Goal: Task Accomplishment & Management: Manage account settings

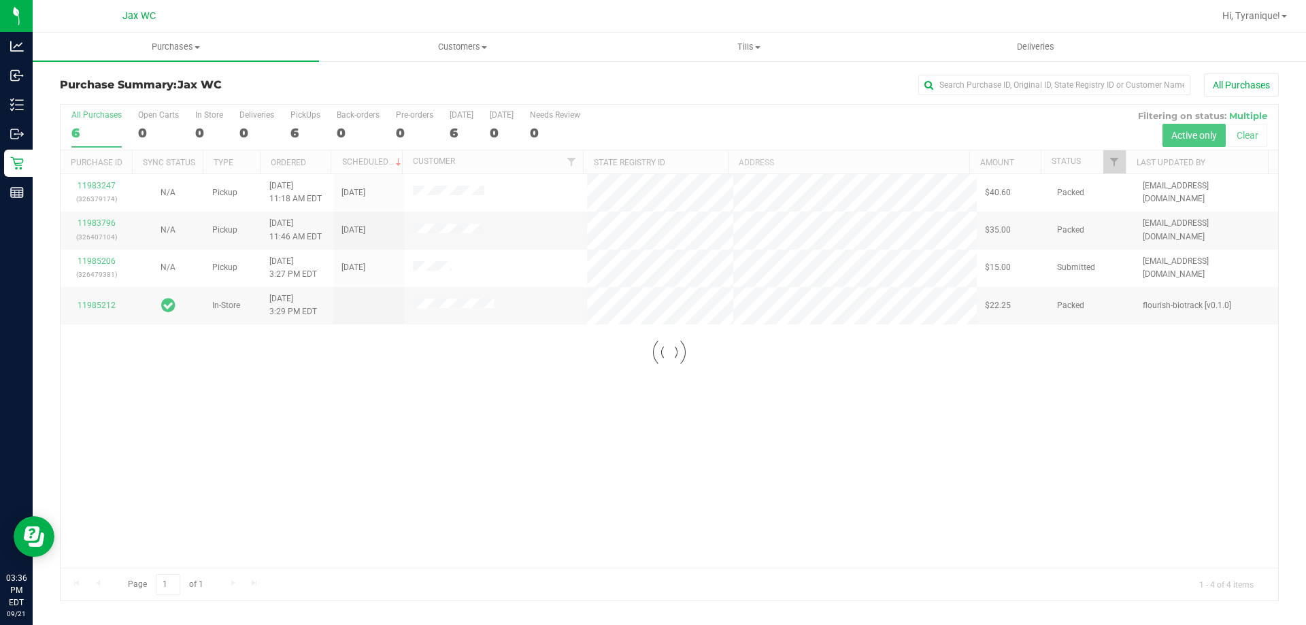
drag, startPoint x: 522, startPoint y: 411, endPoint x: 518, endPoint y: 404, distance: 7.6
click at [520, 410] on div at bounding box center [670, 353] width 1218 height 496
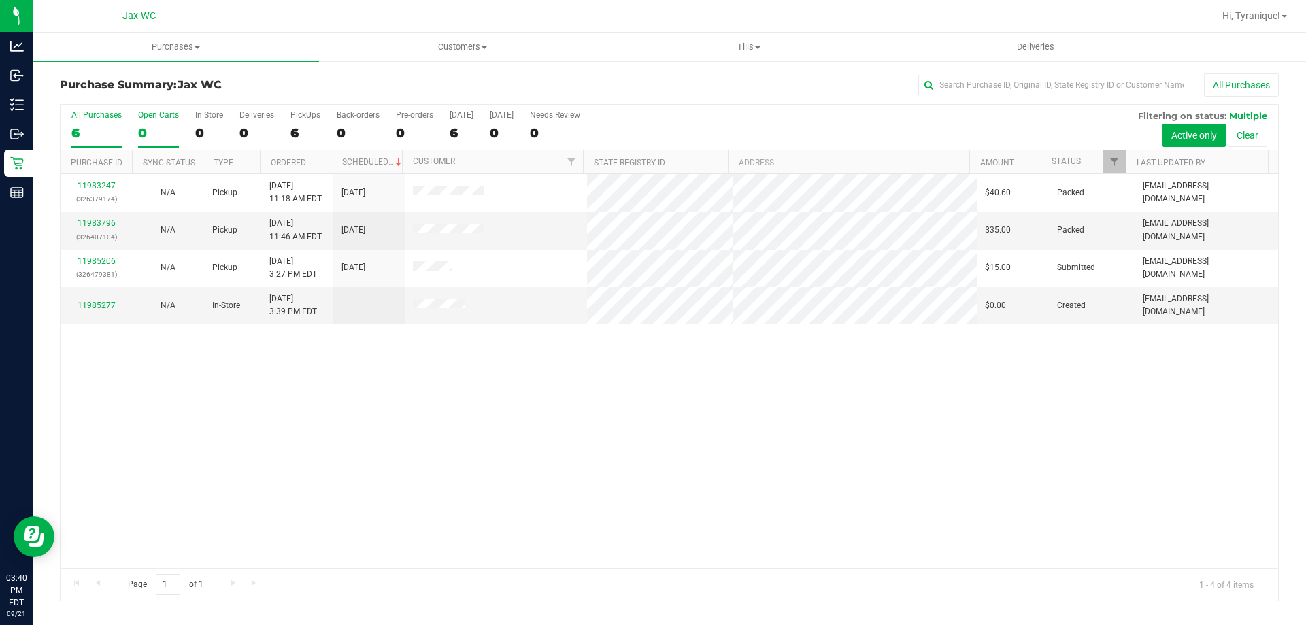
click at [158, 121] on label "Open Carts 0" at bounding box center [158, 128] width 41 height 37
click at [0, 0] on input "Open Carts 0" at bounding box center [0, 0] width 0 height 0
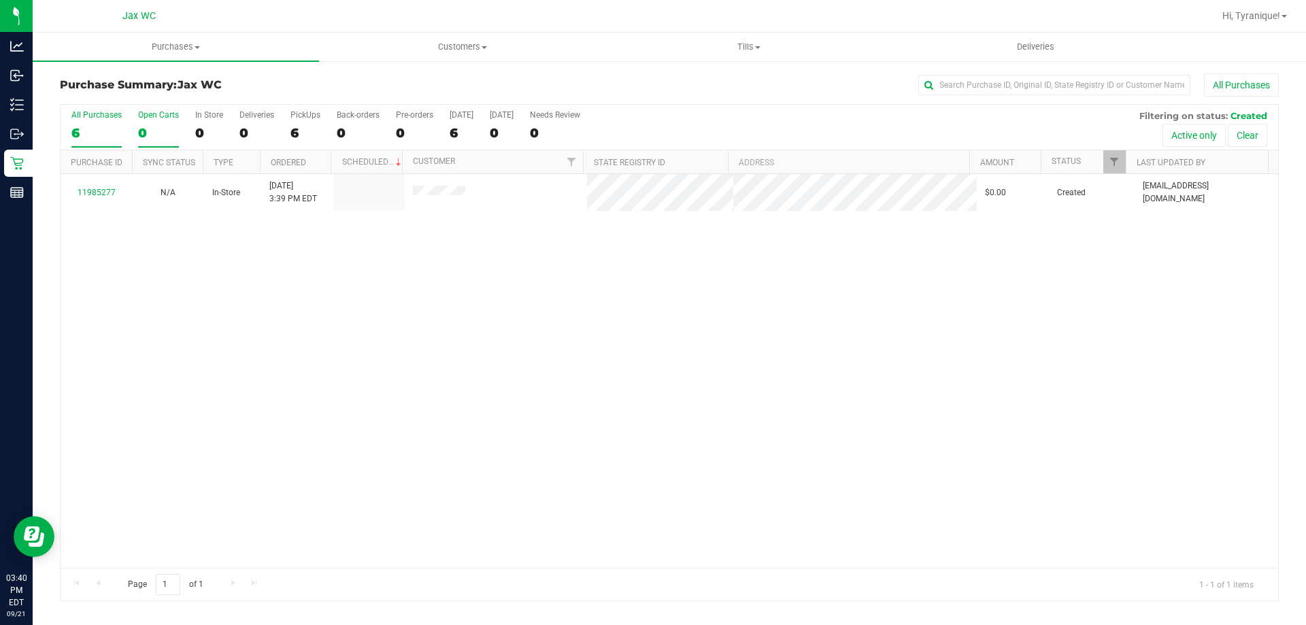
click at [101, 128] on div "6" at bounding box center [96, 133] width 50 height 16
click at [0, 0] on input "All Purchases 6" at bounding box center [0, 0] width 0 height 0
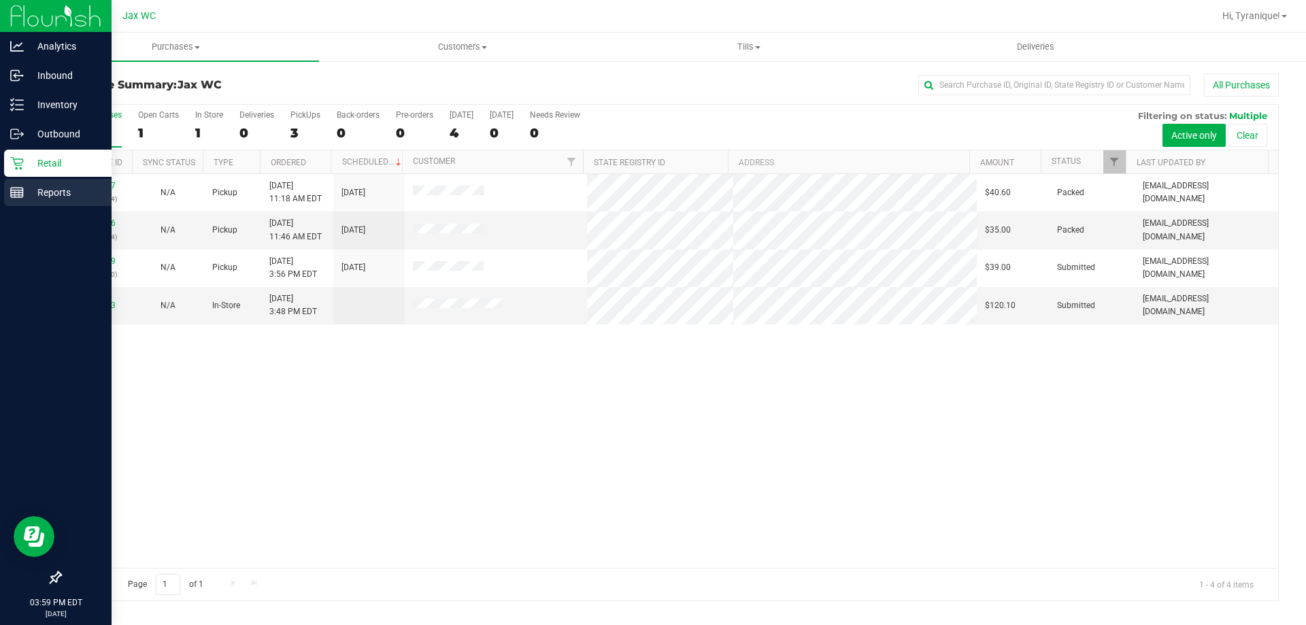
click at [33, 197] on p "Reports" at bounding box center [65, 192] width 82 height 16
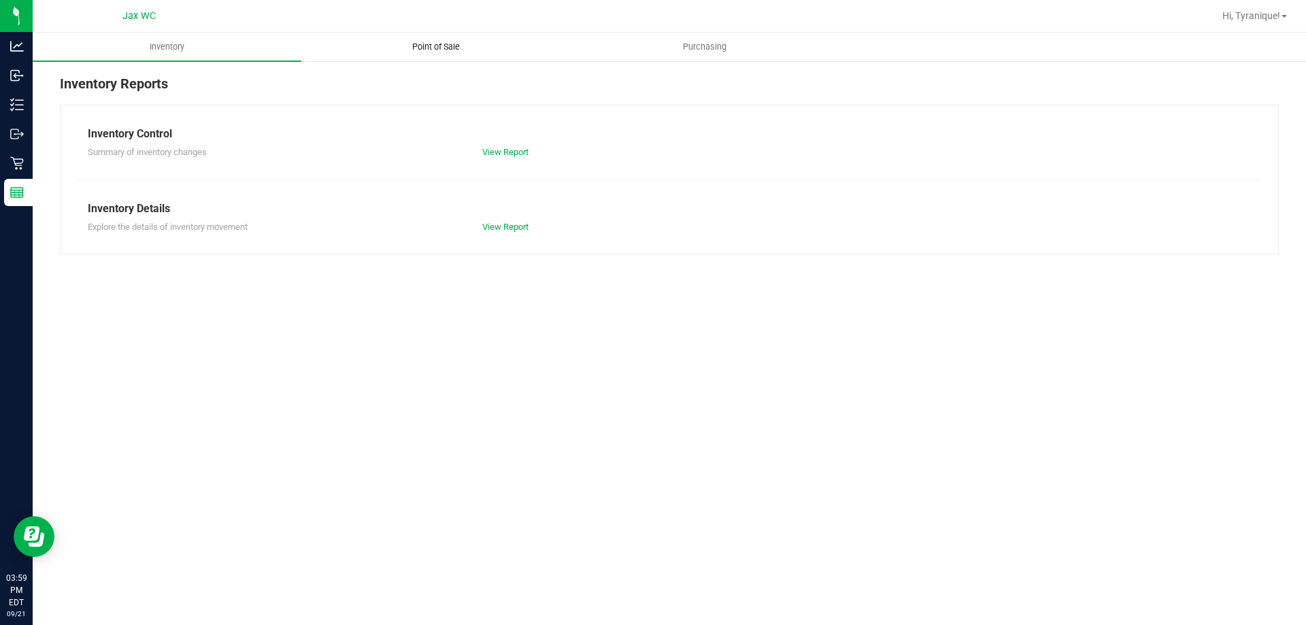
click at [413, 45] on span "Point of Sale" at bounding box center [436, 47] width 84 height 12
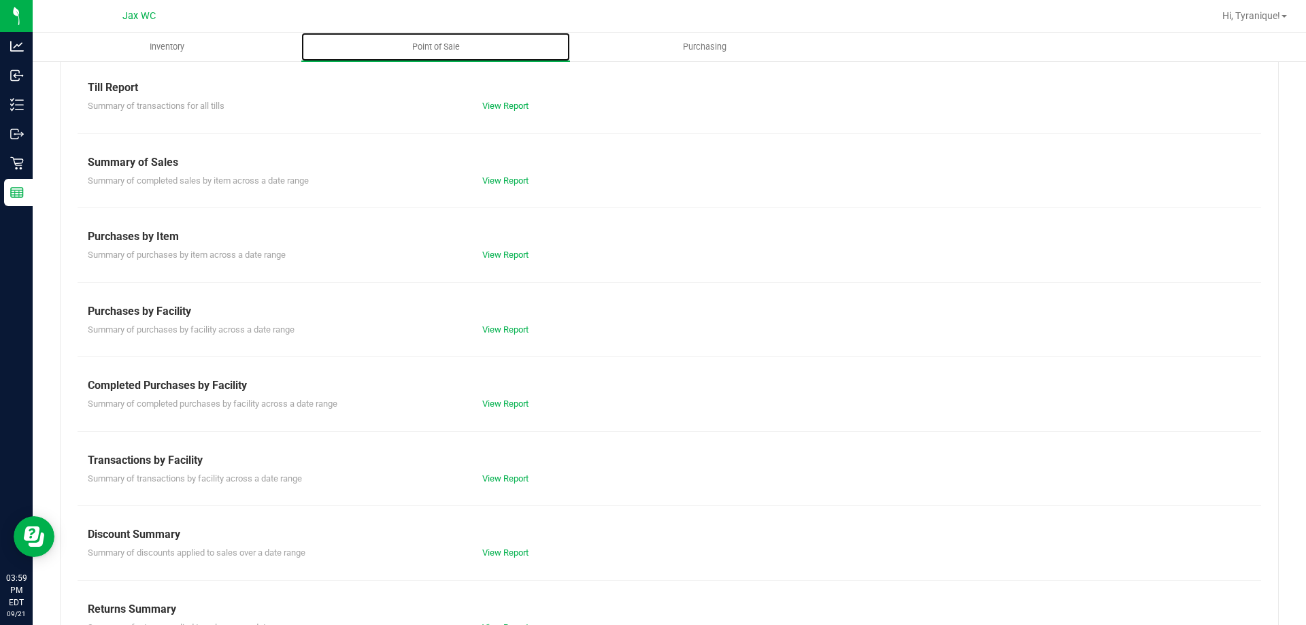
scroll to position [90, 0]
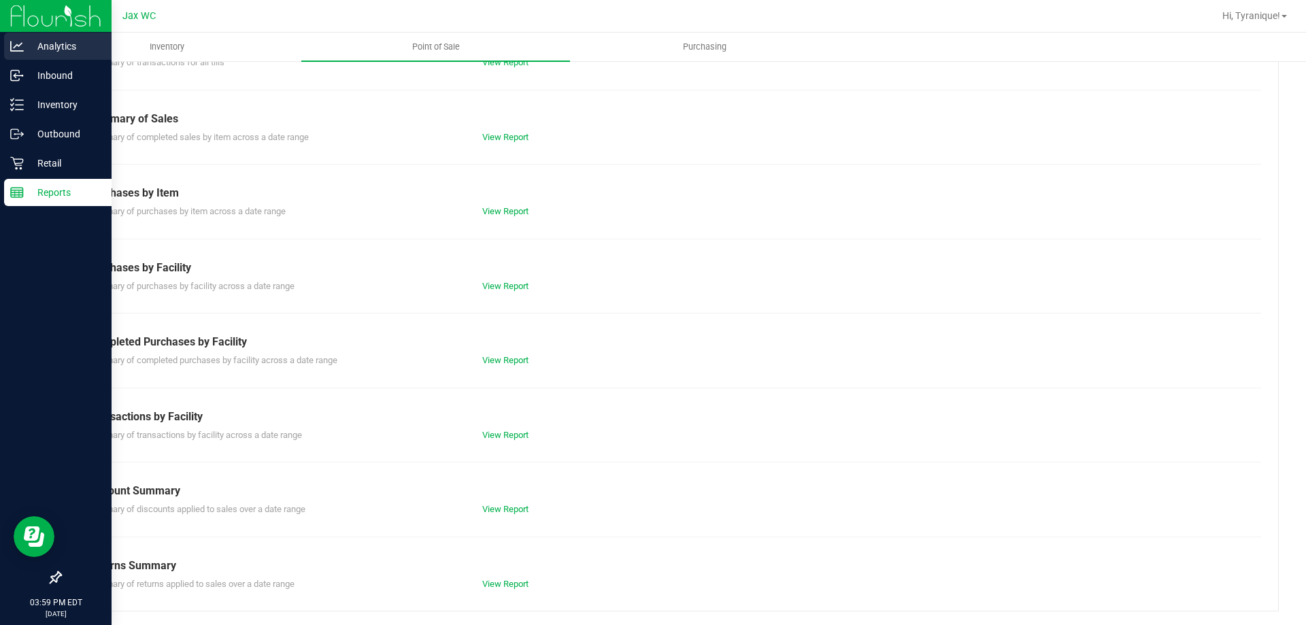
click at [24, 44] on p "Analytics" at bounding box center [65, 46] width 82 height 16
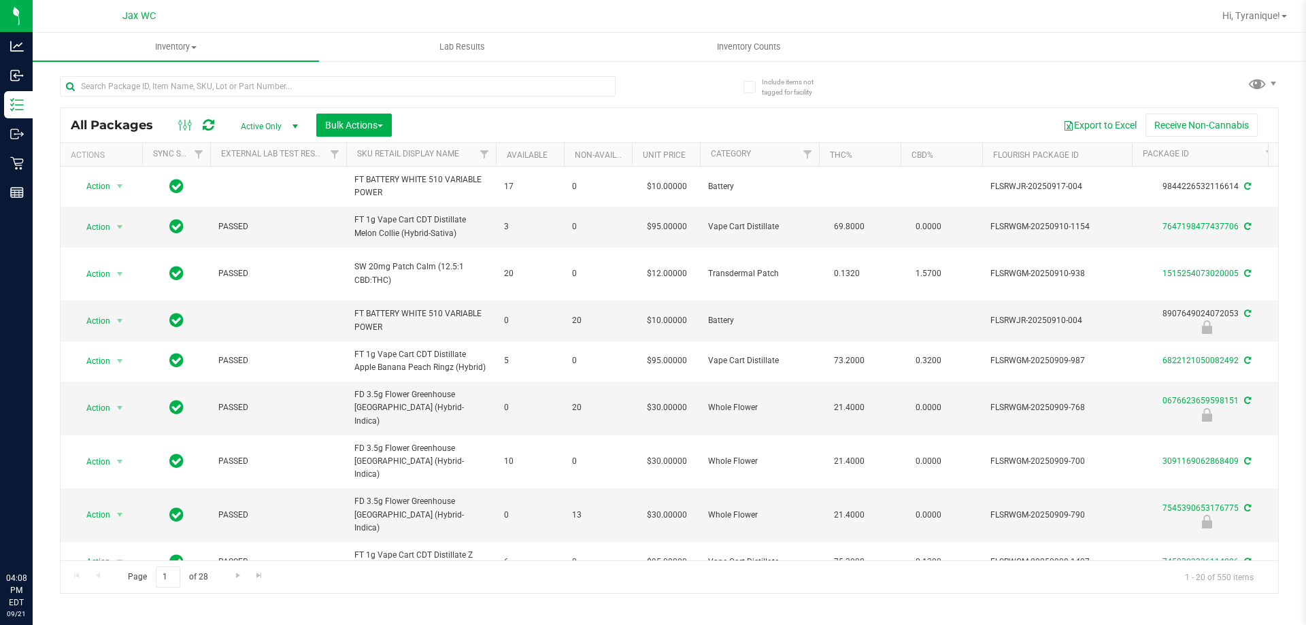
click at [20, 167] on icon at bounding box center [17, 163] width 14 height 14
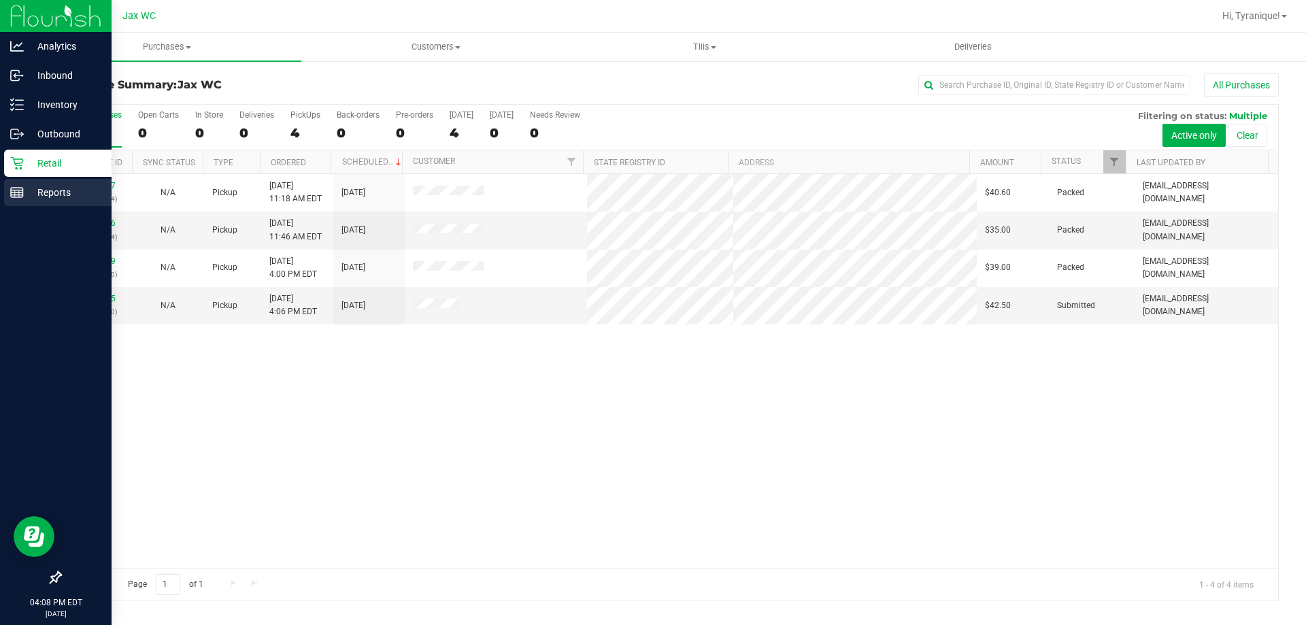
click at [14, 197] on icon at bounding box center [17, 193] width 14 height 14
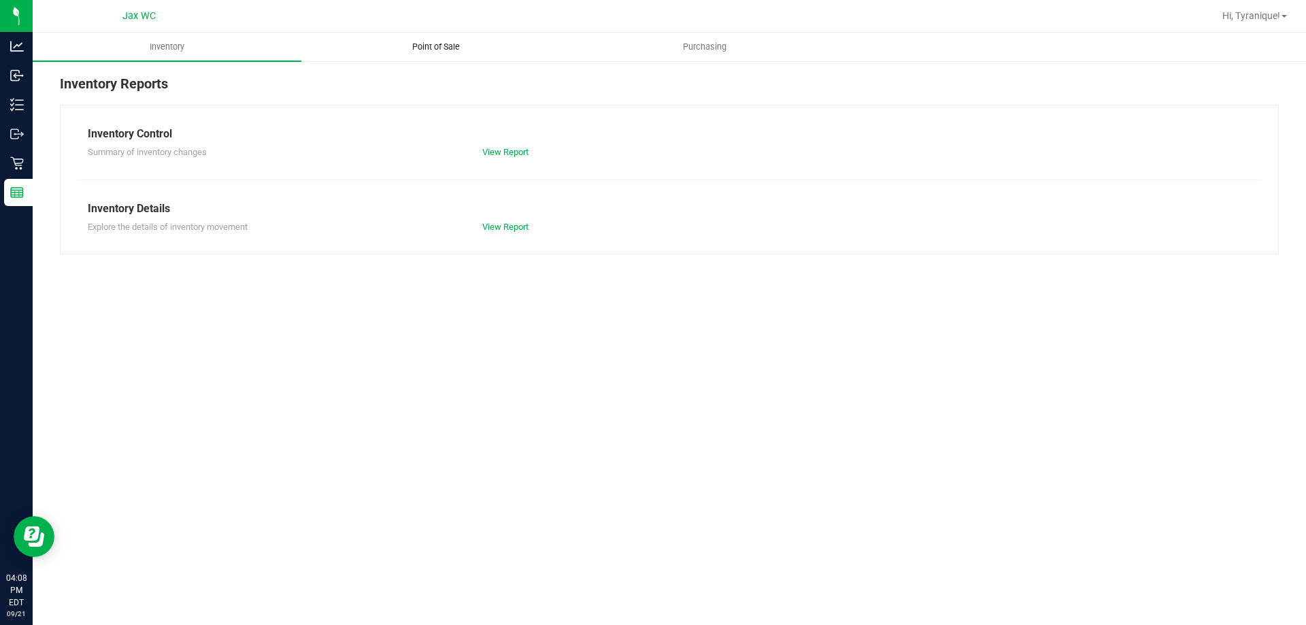
click at [421, 47] on span "Point of Sale" at bounding box center [436, 47] width 84 height 12
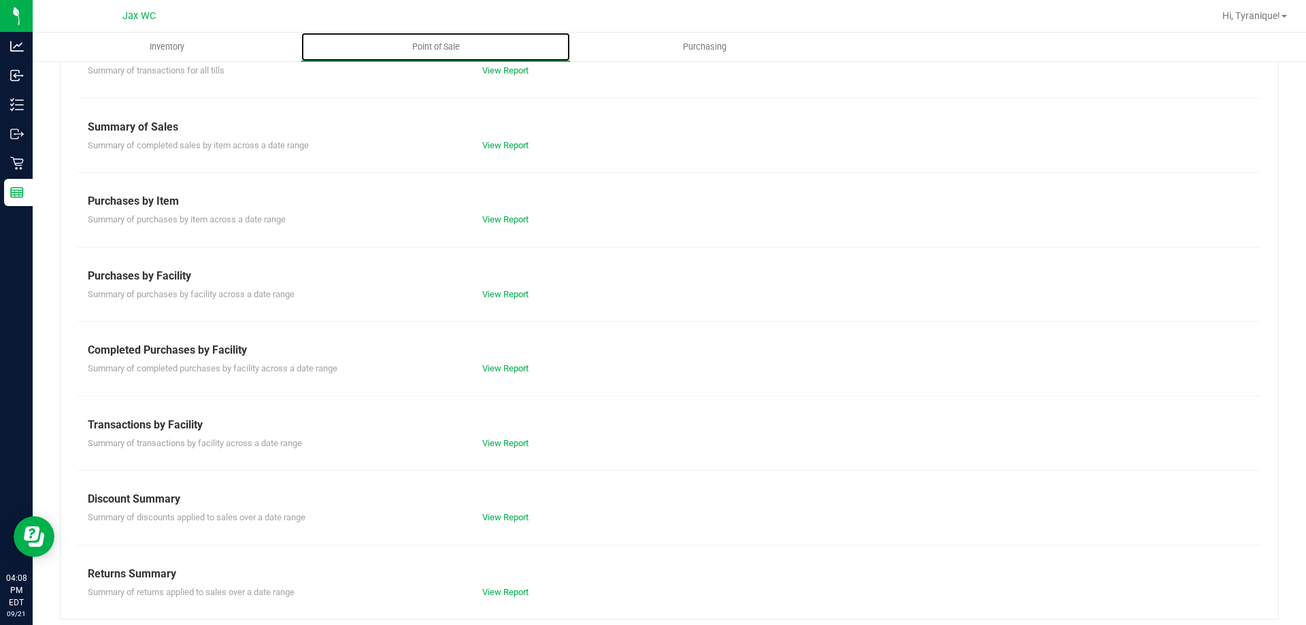
scroll to position [90, 0]
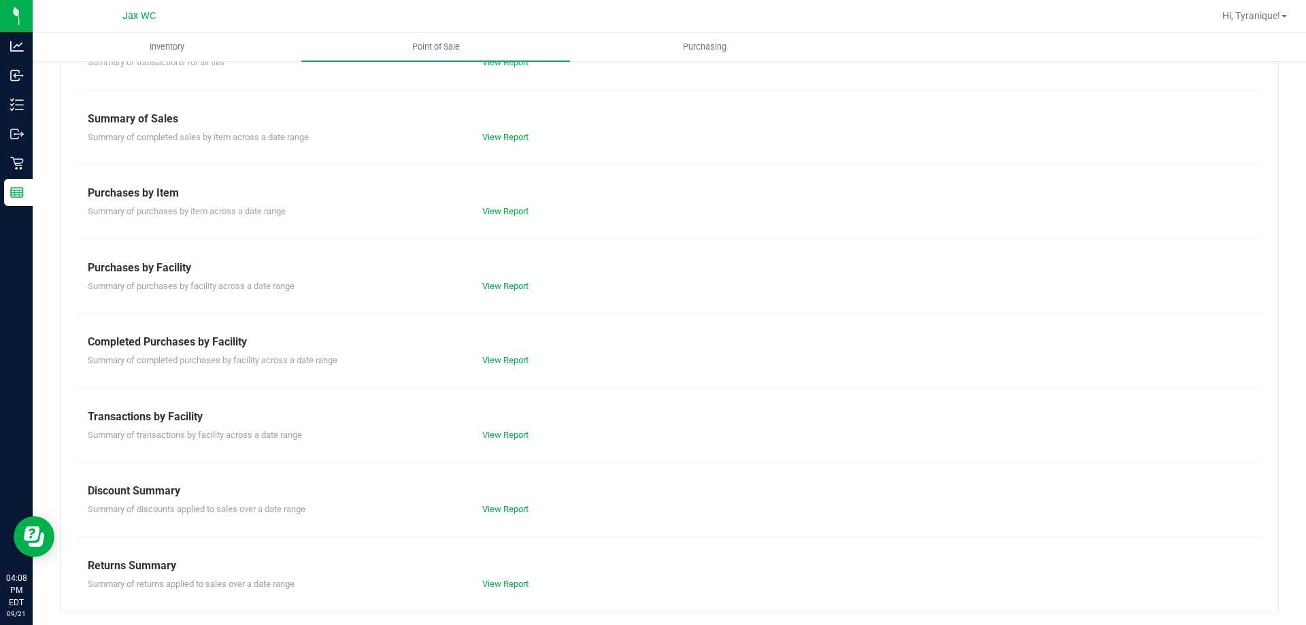
click at [514, 354] on div "View Report" at bounding box center [570, 361] width 197 height 14
click at [514, 361] on link "View Report" at bounding box center [505, 360] width 46 height 10
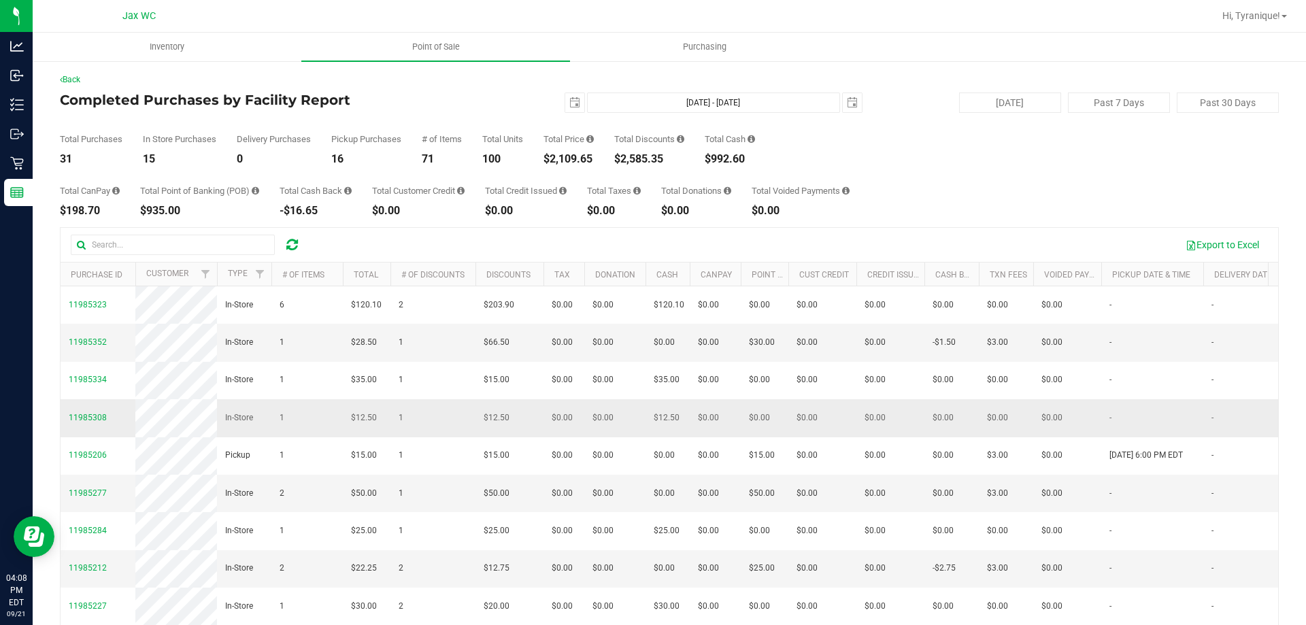
scroll to position [136, 0]
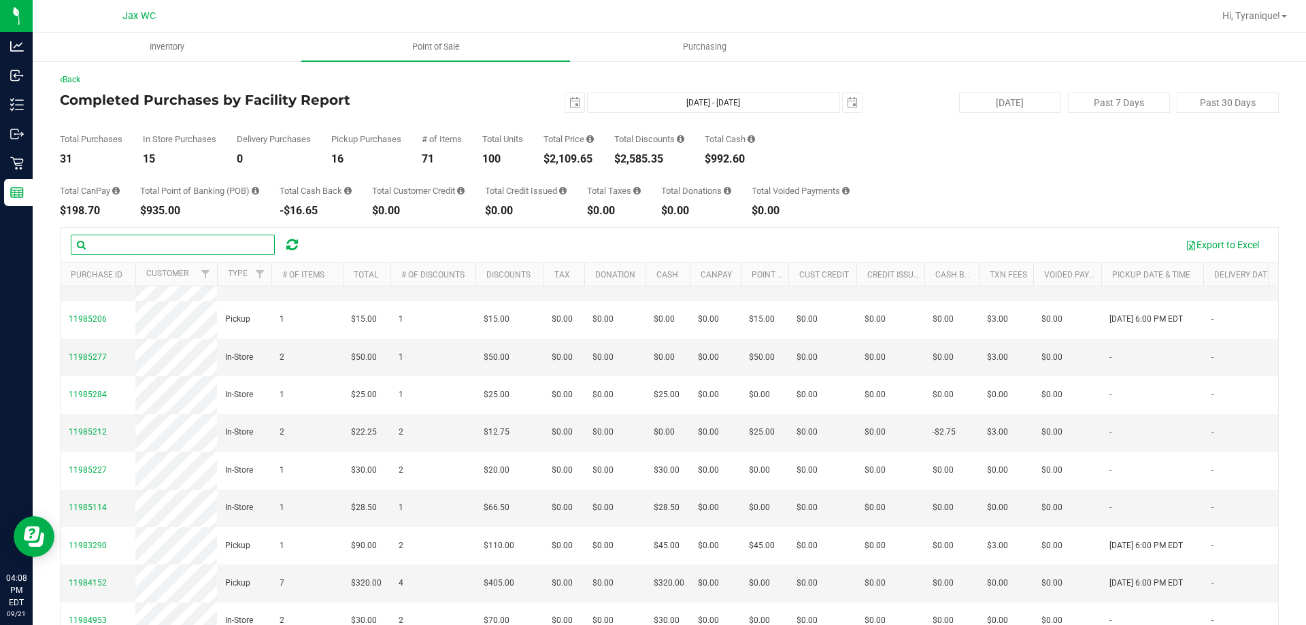
click at [190, 250] on input "text" at bounding box center [173, 245] width 204 height 20
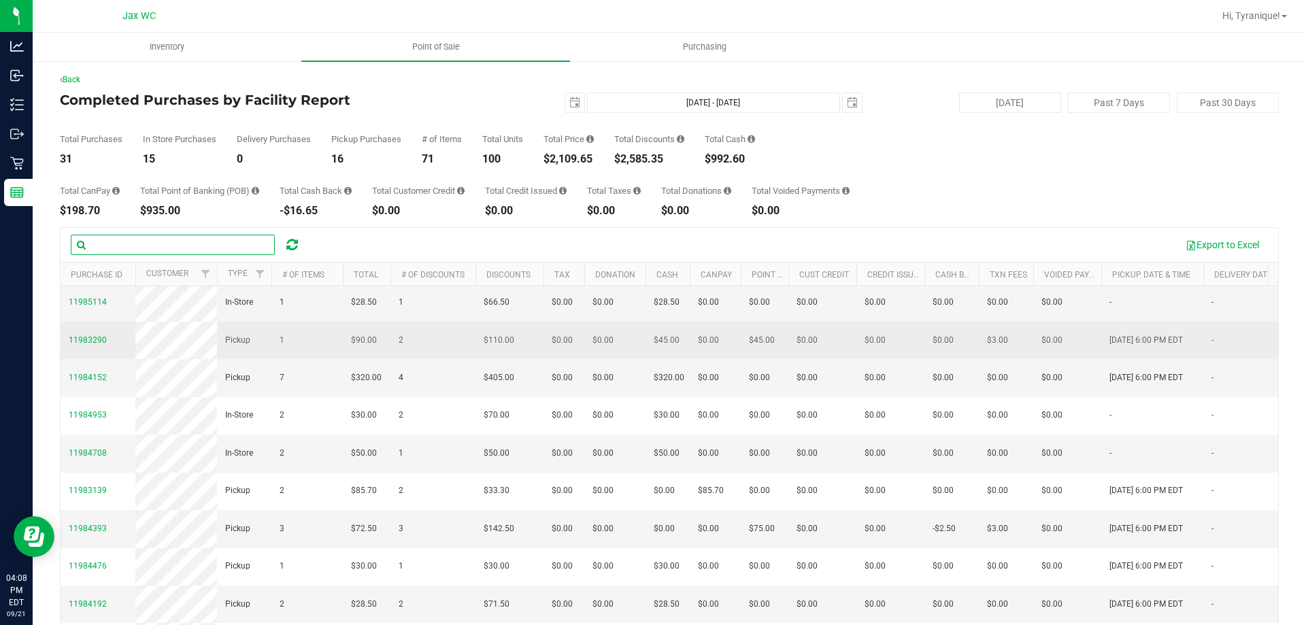
scroll to position [408, 0]
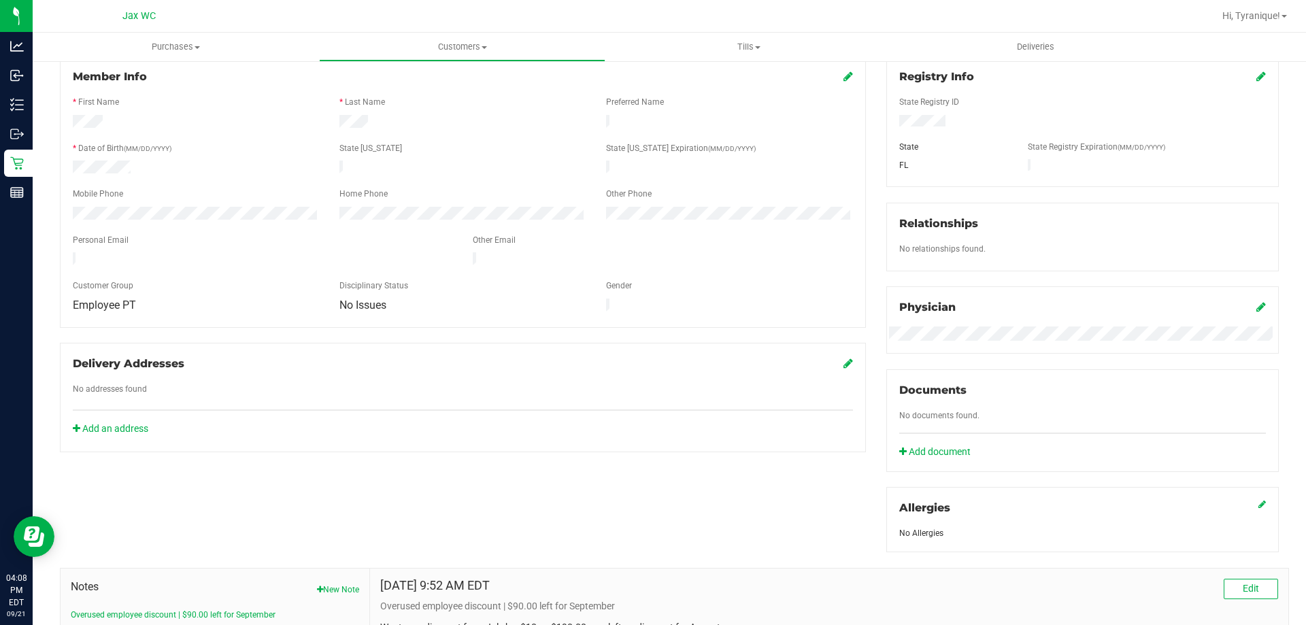
scroll to position [359, 0]
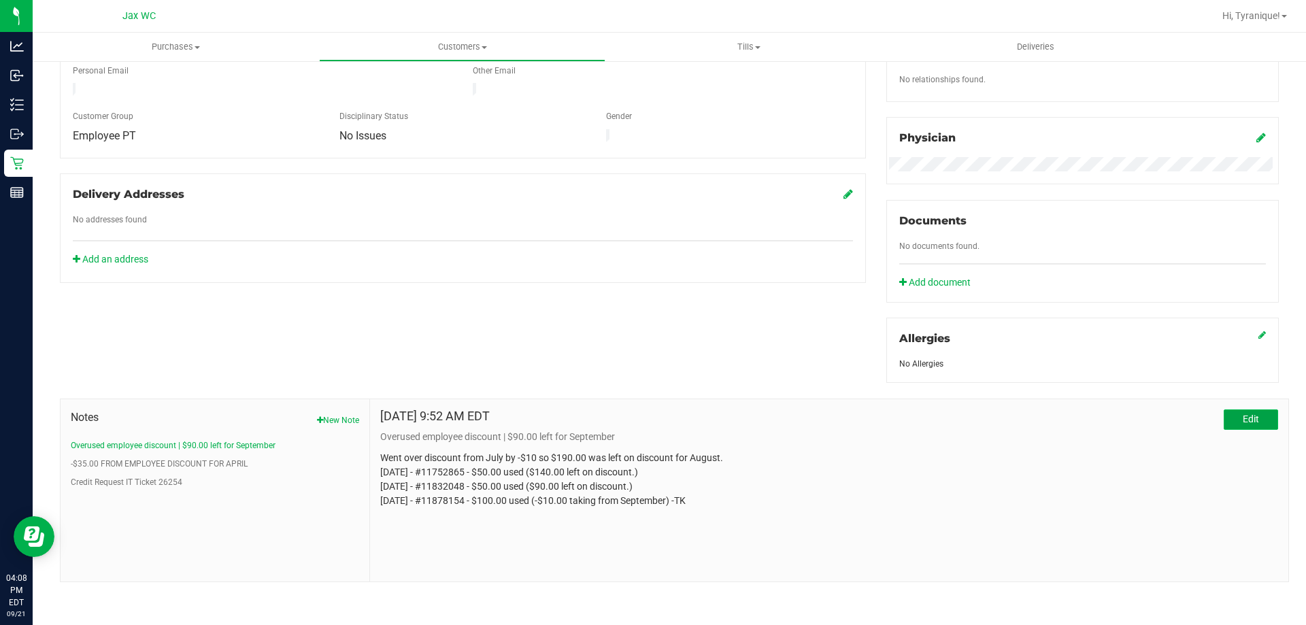
click at [1243, 416] on span "Edit" at bounding box center [1251, 419] width 16 height 11
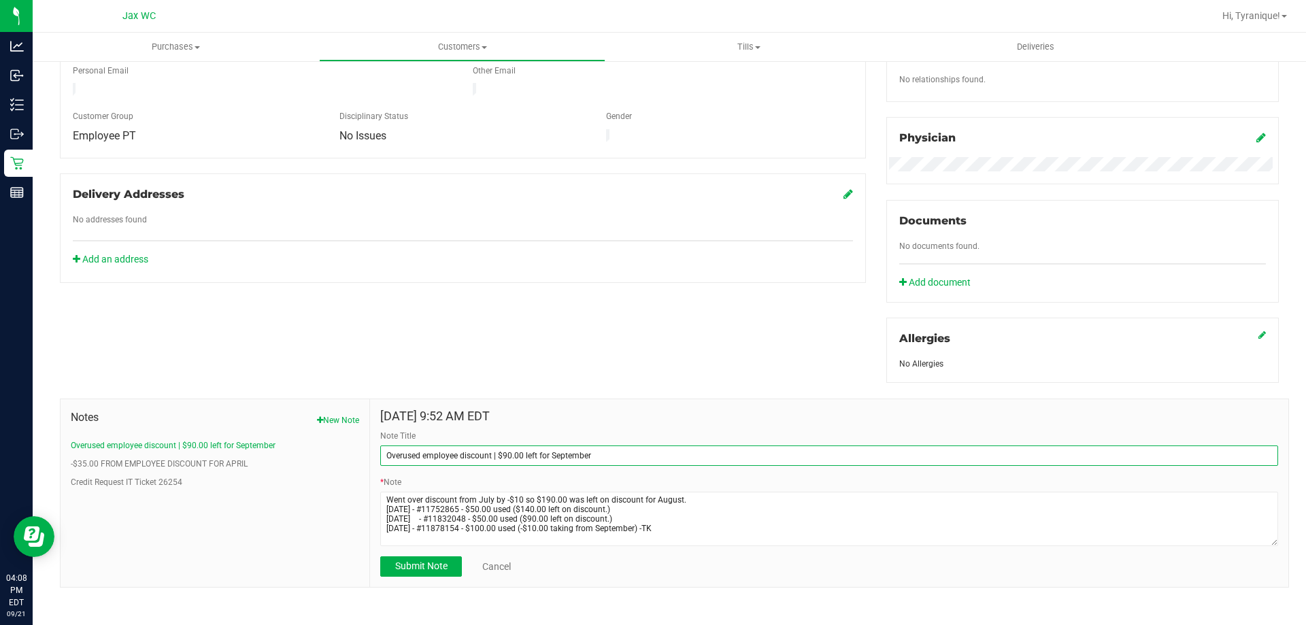
click at [508, 452] on input "Overused employee discount | $90.00 left for September" at bounding box center [829, 456] width 898 height 20
type input "Overused employee discount | $5.00 left for September"
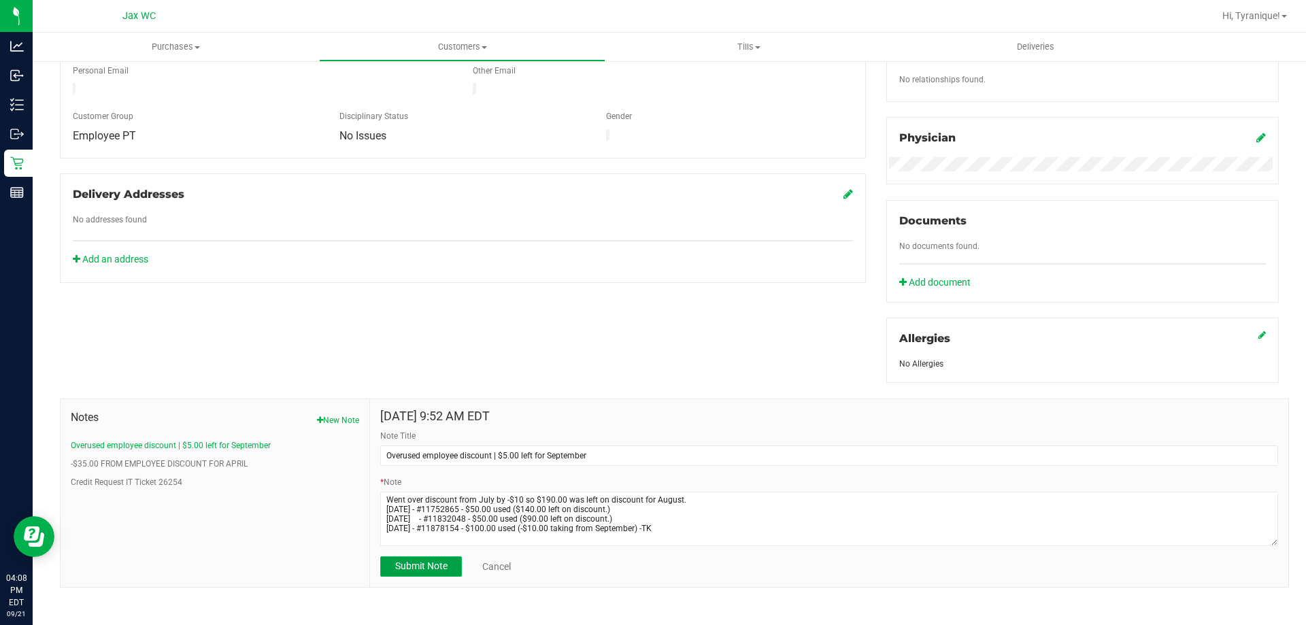
click at [435, 572] on button "Submit Note" at bounding box center [421, 567] width 82 height 20
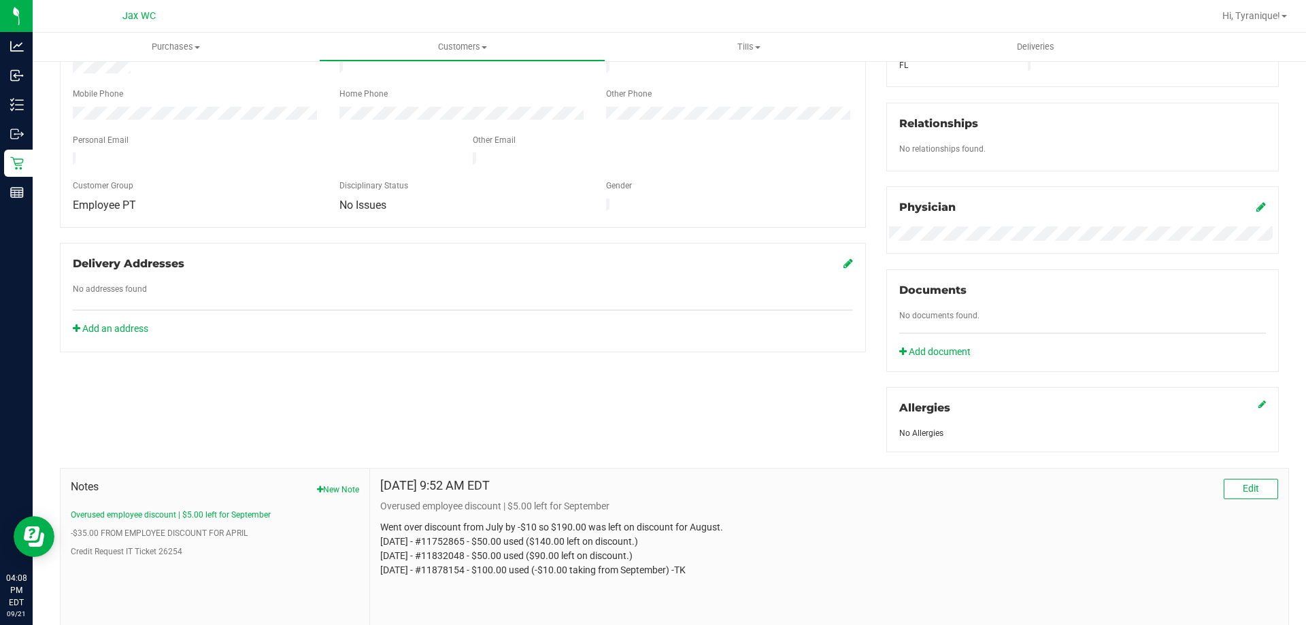
scroll to position [291, 0]
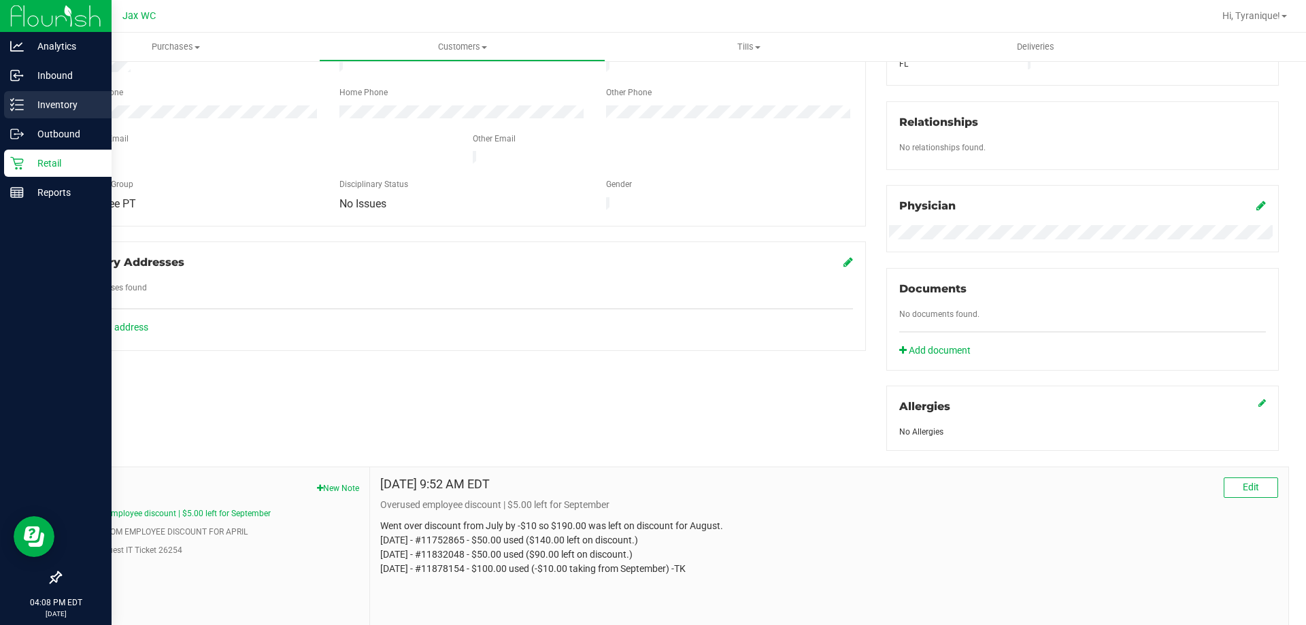
drag, startPoint x: 53, startPoint y: 101, endPoint x: 74, endPoint y: 102, distance: 21.1
click at [54, 101] on p "Inventory" at bounding box center [65, 105] width 82 height 16
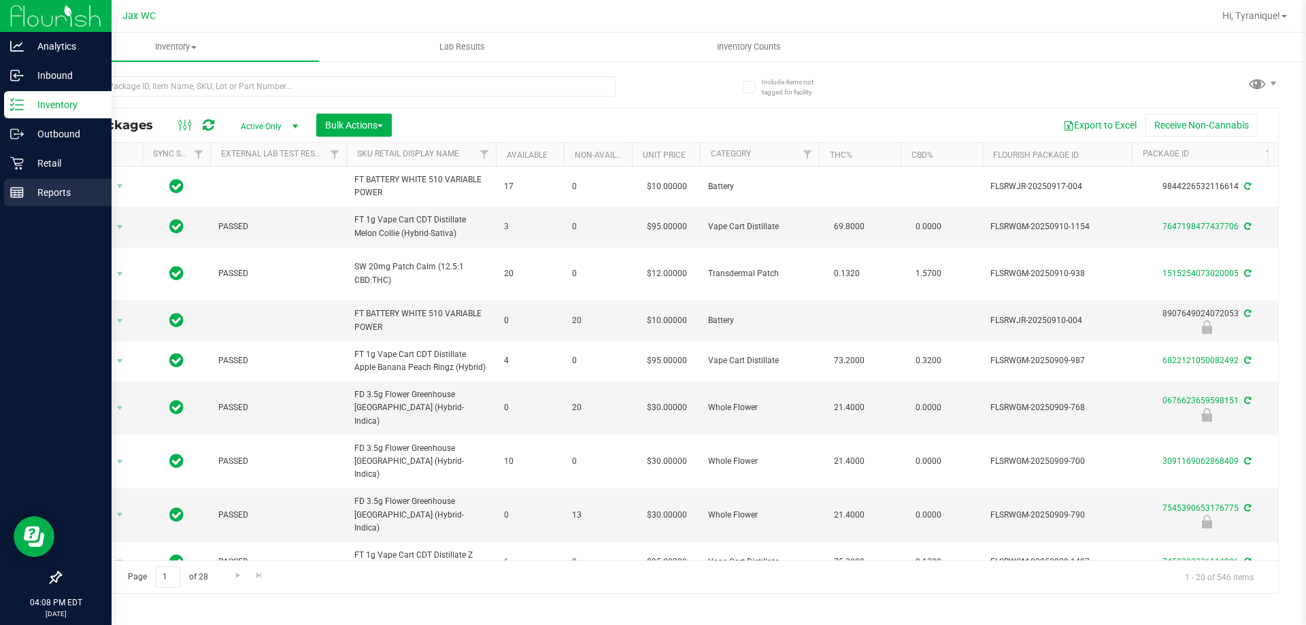
click at [6, 185] on div "Reports" at bounding box center [58, 192] width 108 height 27
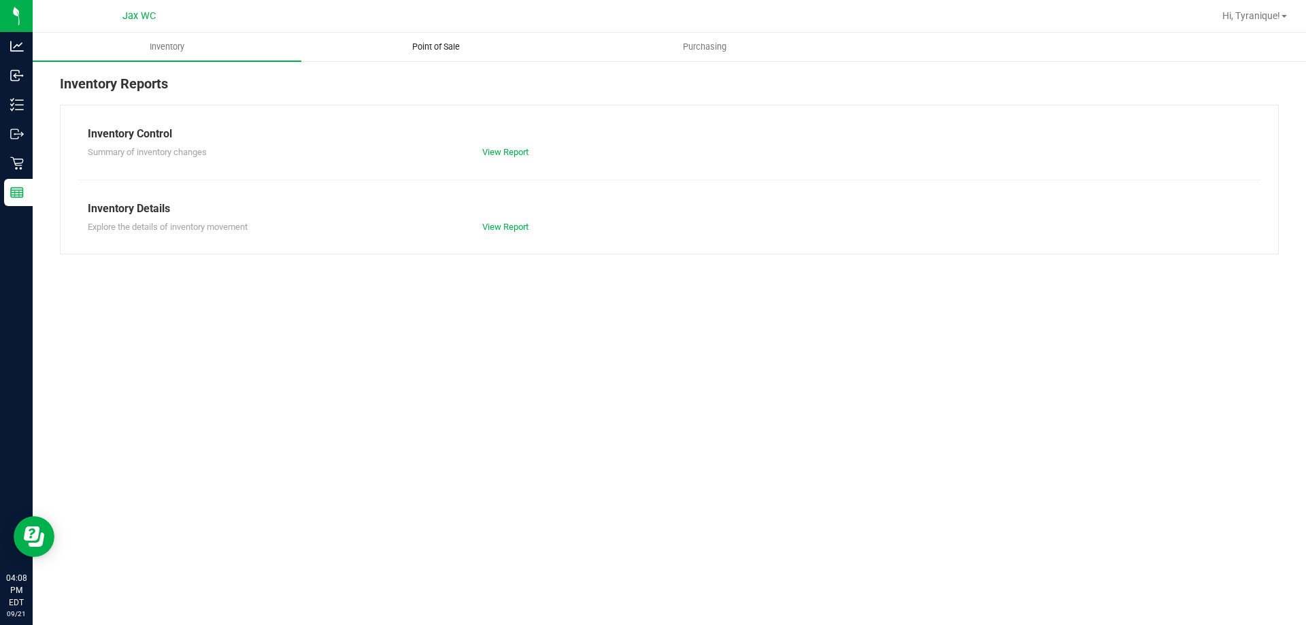
click at [435, 40] on uib-tab-heading "Point of Sale" at bounding box center [435, 46] width 267 height 27
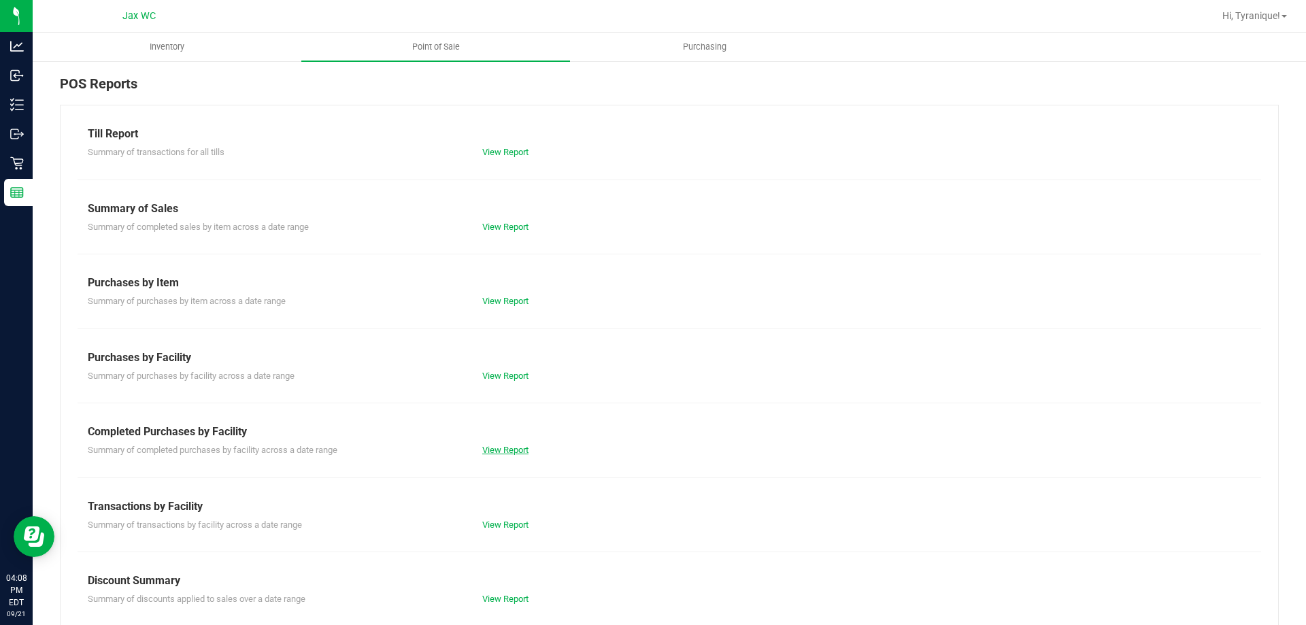
click at [490, 450] on link "View Report" at bounding box center [505, 450] width 46 height 10
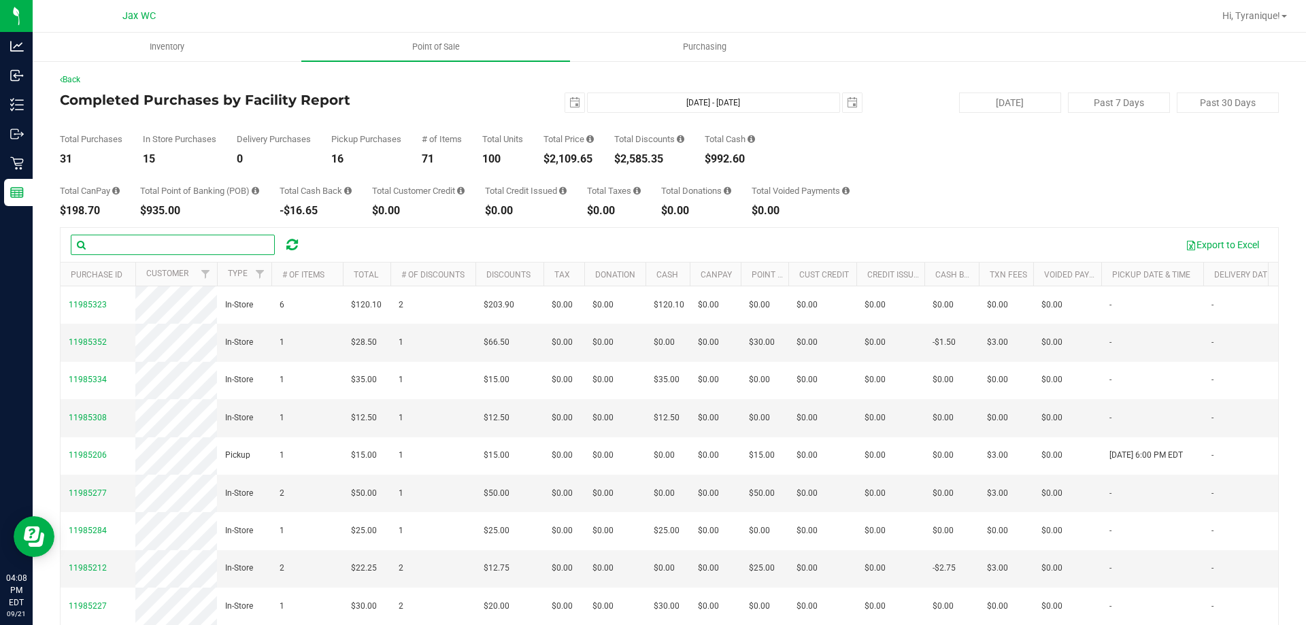
click at [220, 240] on input "text" at bounding box center [173, 245] width 204 height 20
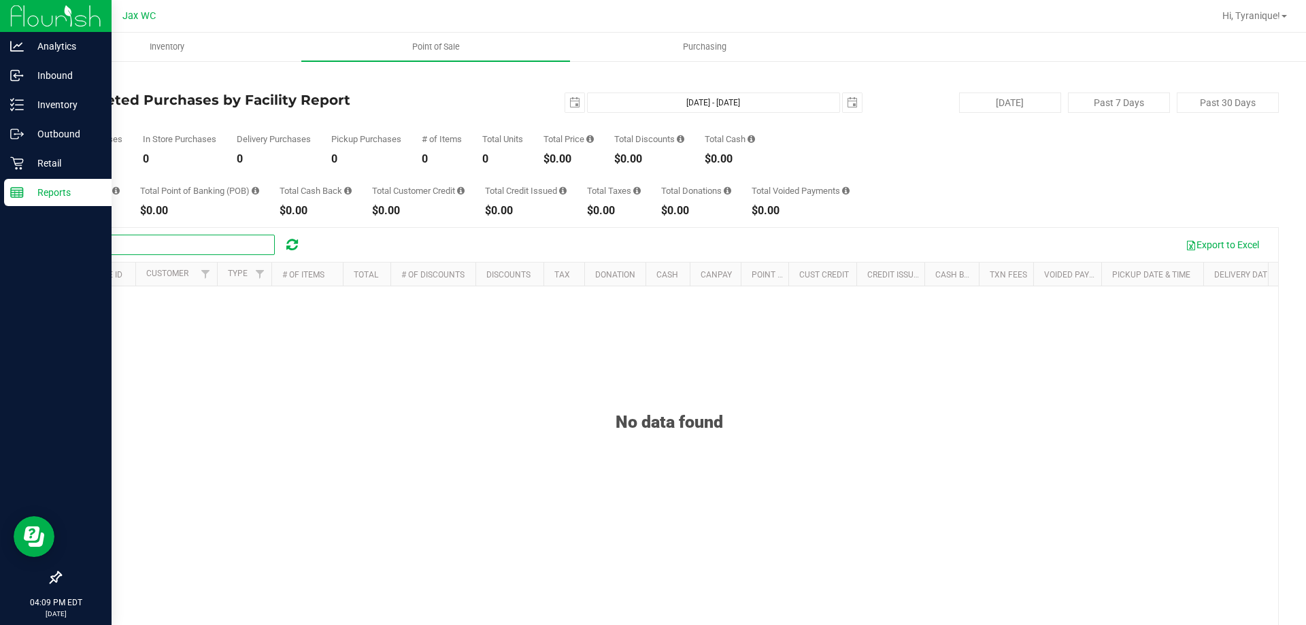
type input "S"
click at [45, 166] on p "Retail" at bounding box center [65, 163] width 82 height 16
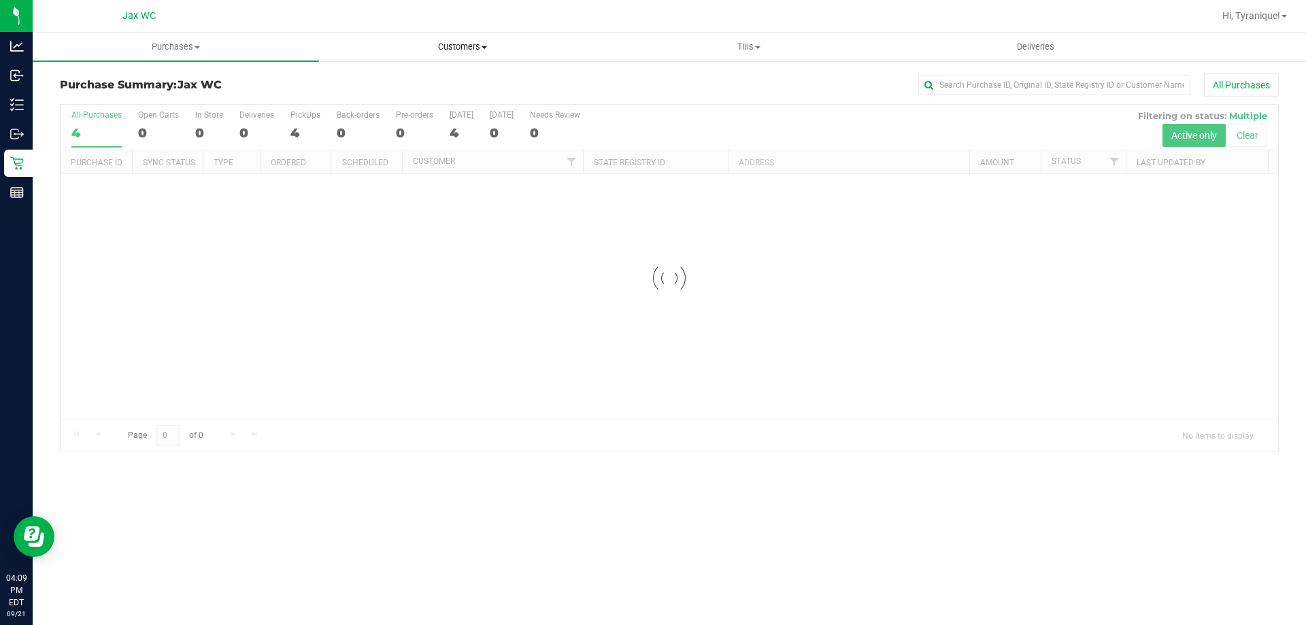
click at [450, 52] on span "Customers" at bounding box center [462, 47] width 285 height 12
click at [447, 82] on li "All customers" at bounding box center [462, 82] width 286 height 16
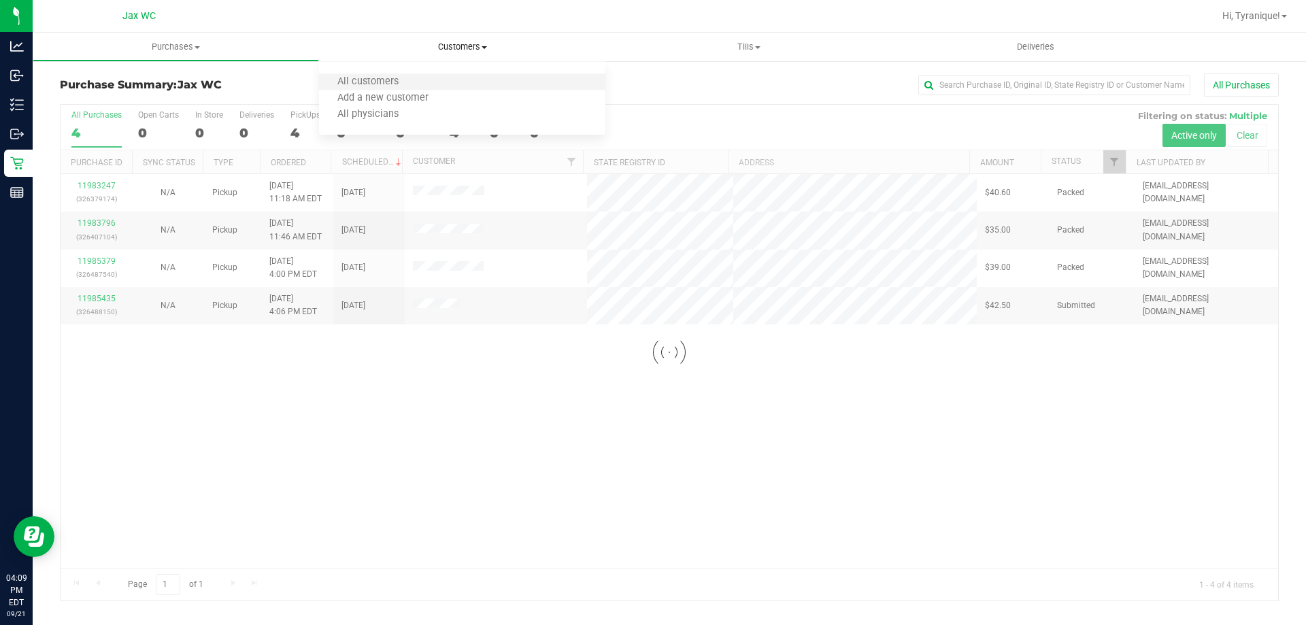
click at [429, 80] on li "All customers" at bounding box center [462, 82] width 286 height 16
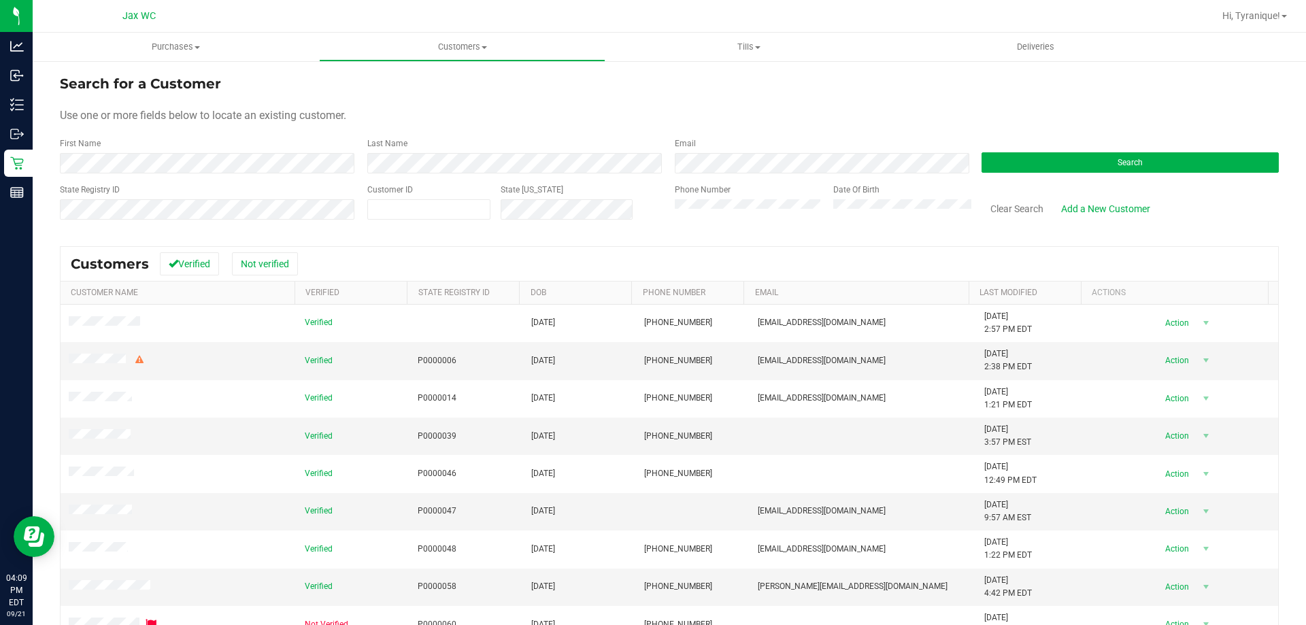
click at [285, 173] on form "Search for a Customer Use one or more fields below to locate an existing custom…" at bounding box center [669, 152] width 1219 height 159
click at [252, 132] on form "Search for a Customer Use one or more fields below to locate an existing custom…" at bounding box center [669, 152] width 1219 height 159
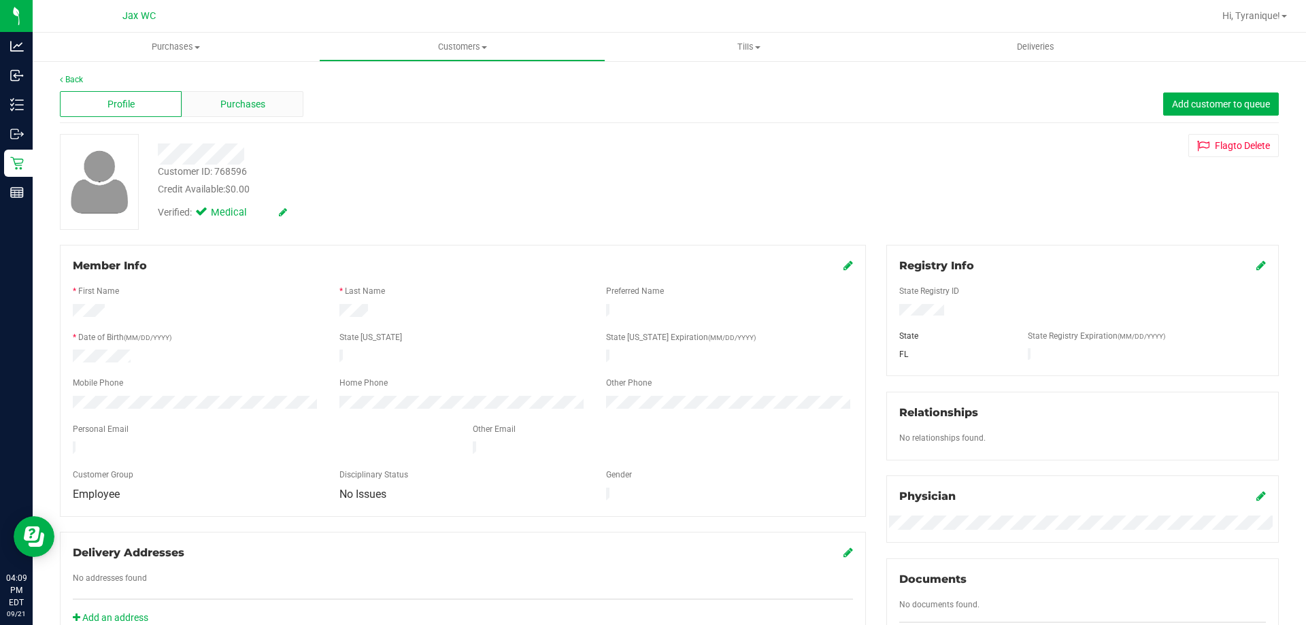
click at [285, 107] on div "Purchases" at bounding box center [243, 104] width 122 height 26
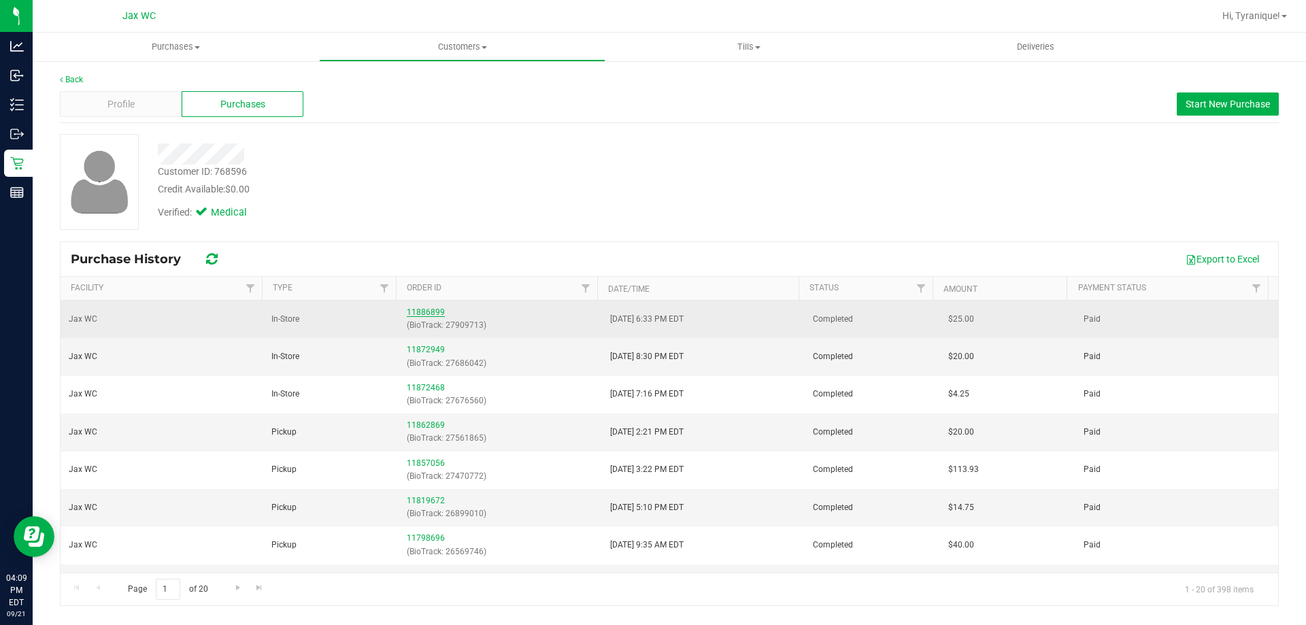
click at [411, 313] on link "11886899" at bounding box center [426, 313] width 38 height 10
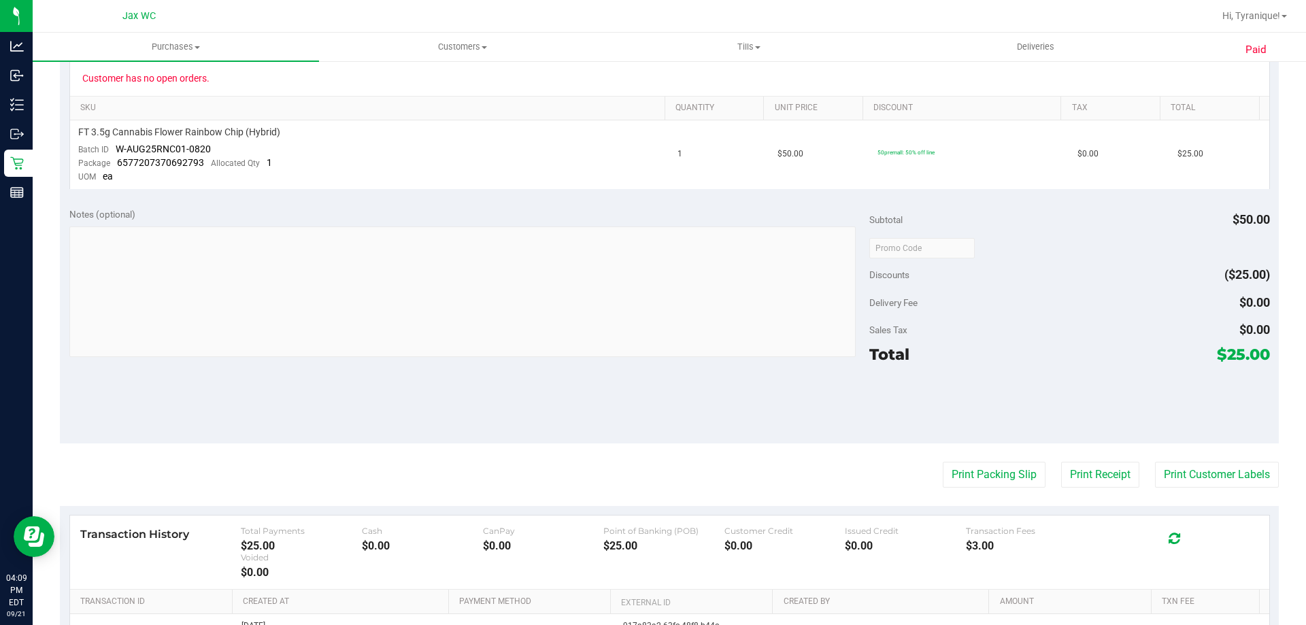
scroll to position [340, 0]
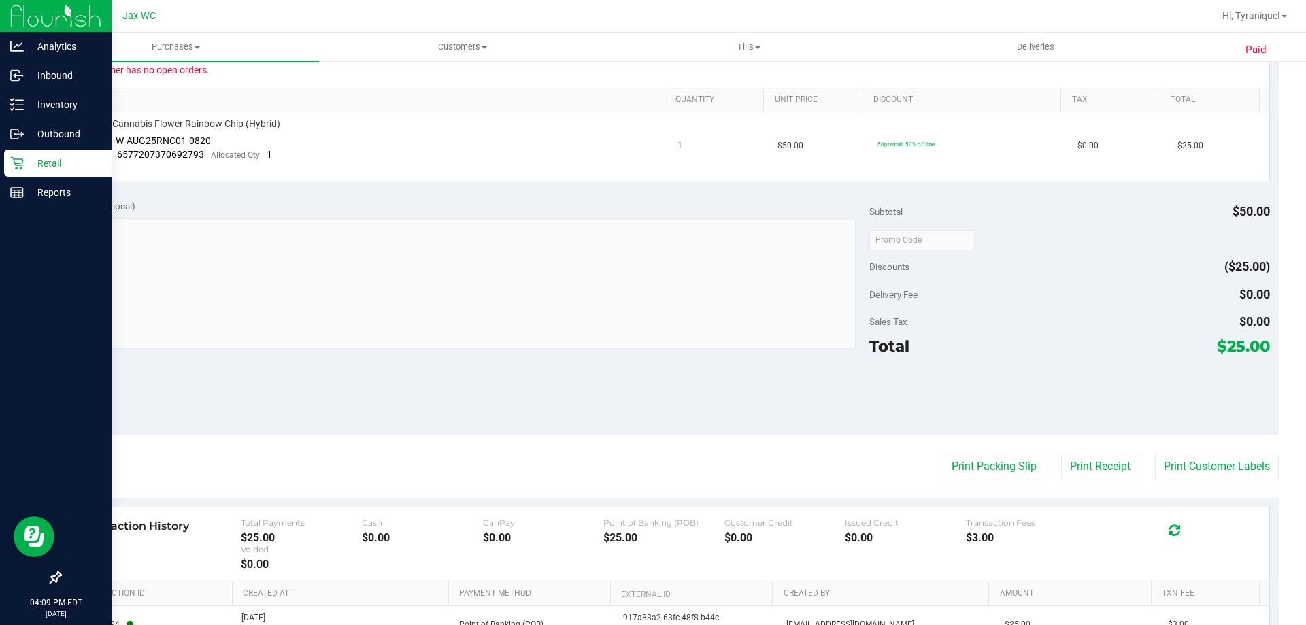
click at [20, 163] on icon at bounding box center [17, 163] width 14 height 14
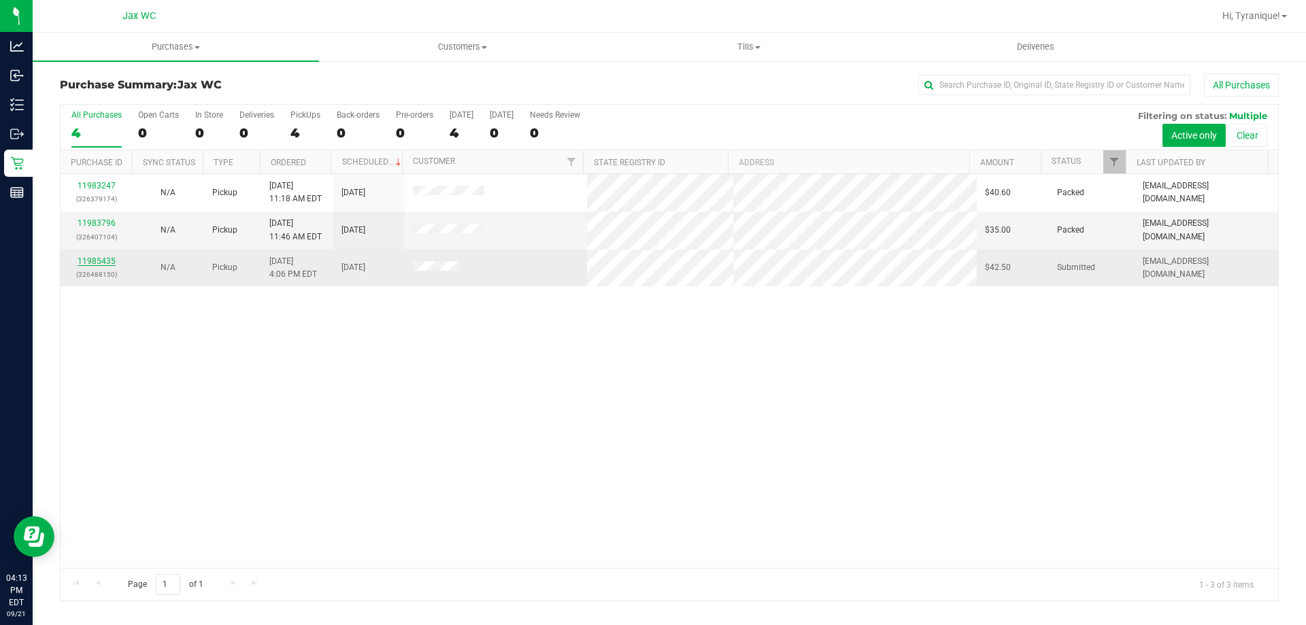
click at [101, 259] on link "11985435" at bounding box center [97, 262] width 38 height 10
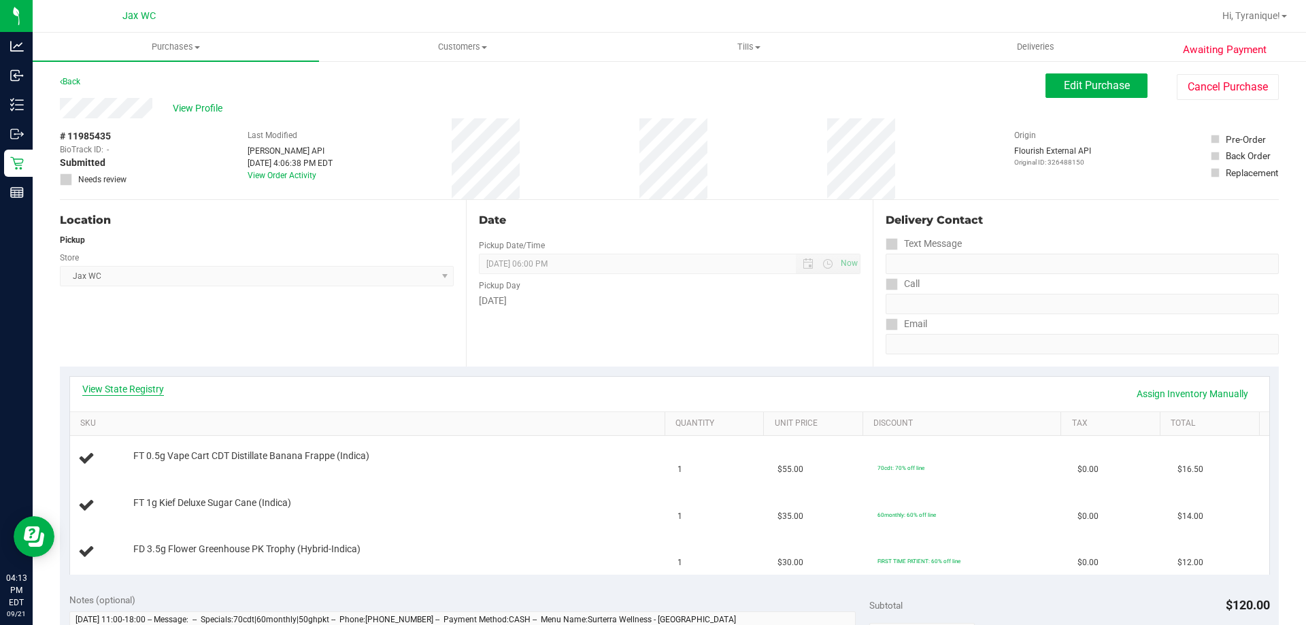
click at [125, 386] on link "View State Registry" at bounding box center [123, 389] width 82 height 14
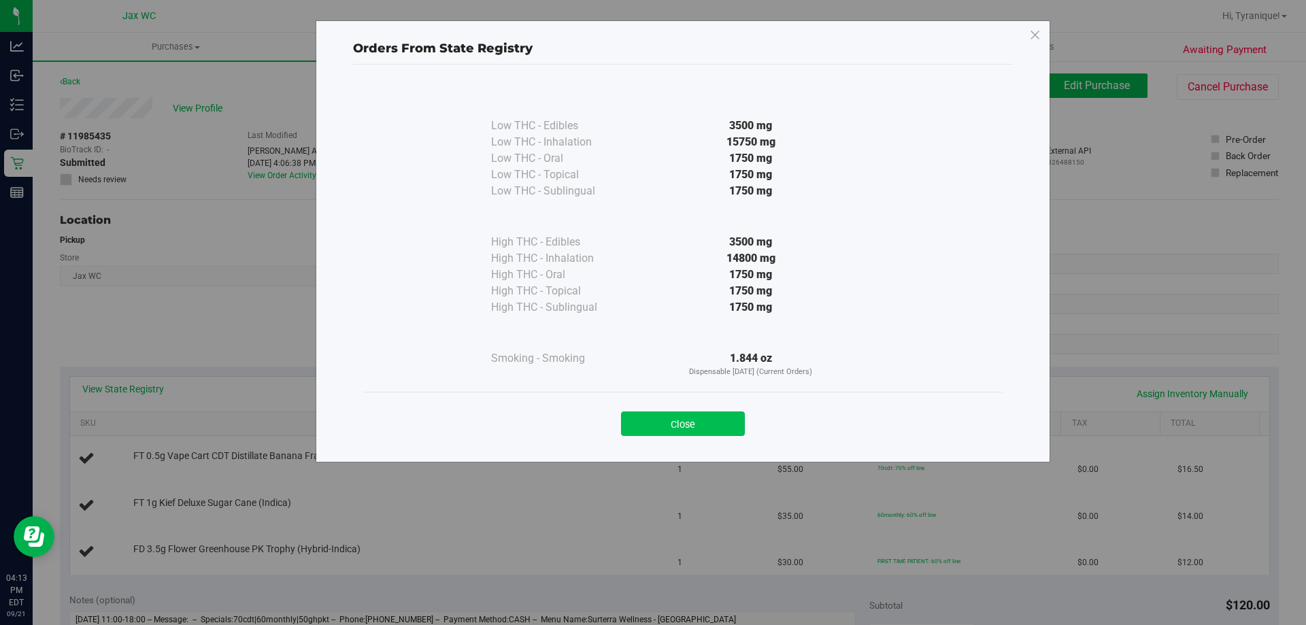
click at [638, 418] on button "Close" at bounding box center [683, 424] width 124 height 24
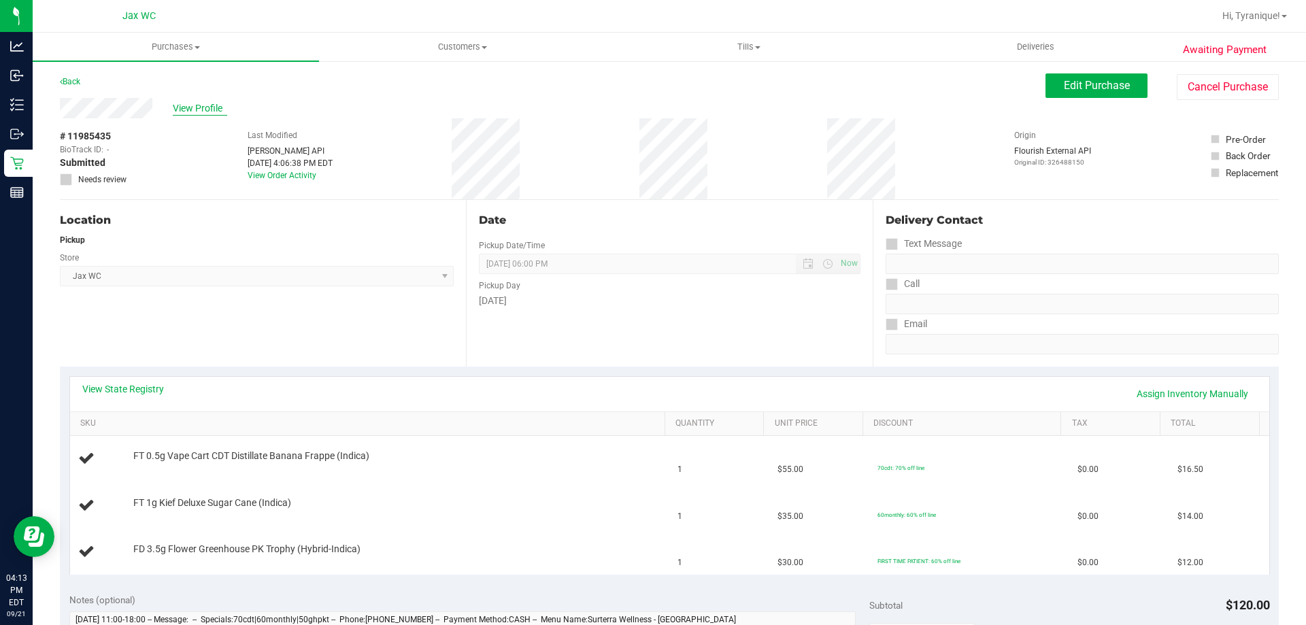
click at [210, 104] on span "View Profile" at bounding box center [200, 108] width 54 height 14
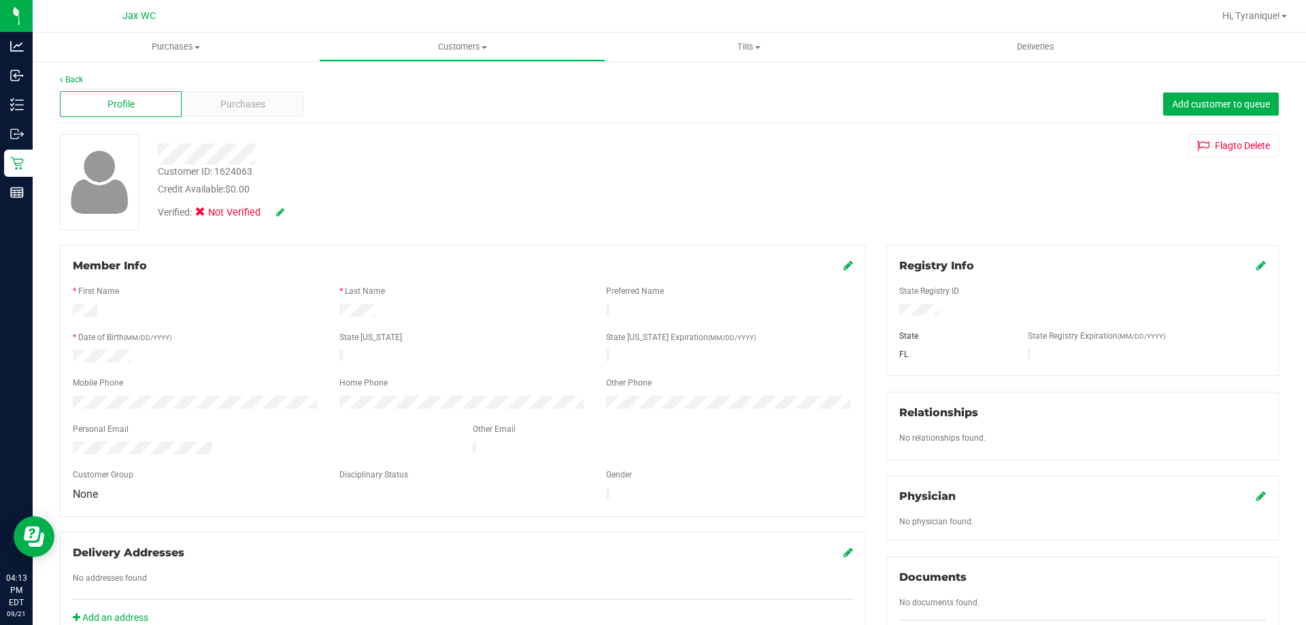
click at [286, 210] on div "Verified: Not Verified" at bounding box center [251, 212] width 186 height 15
click at [278, 208] on icon at bounding box center [280, 213] width 8 height 10
click at [204, 214] on icon at bounding box center [204, 214] width 9 height 0
click at [0, 0] on input "Medical" at bounding box center [0, 0] width 0 height 0
click at [305, 211] on div "Verified: Medical" at bounding box center [251, 214] width 207 height 18
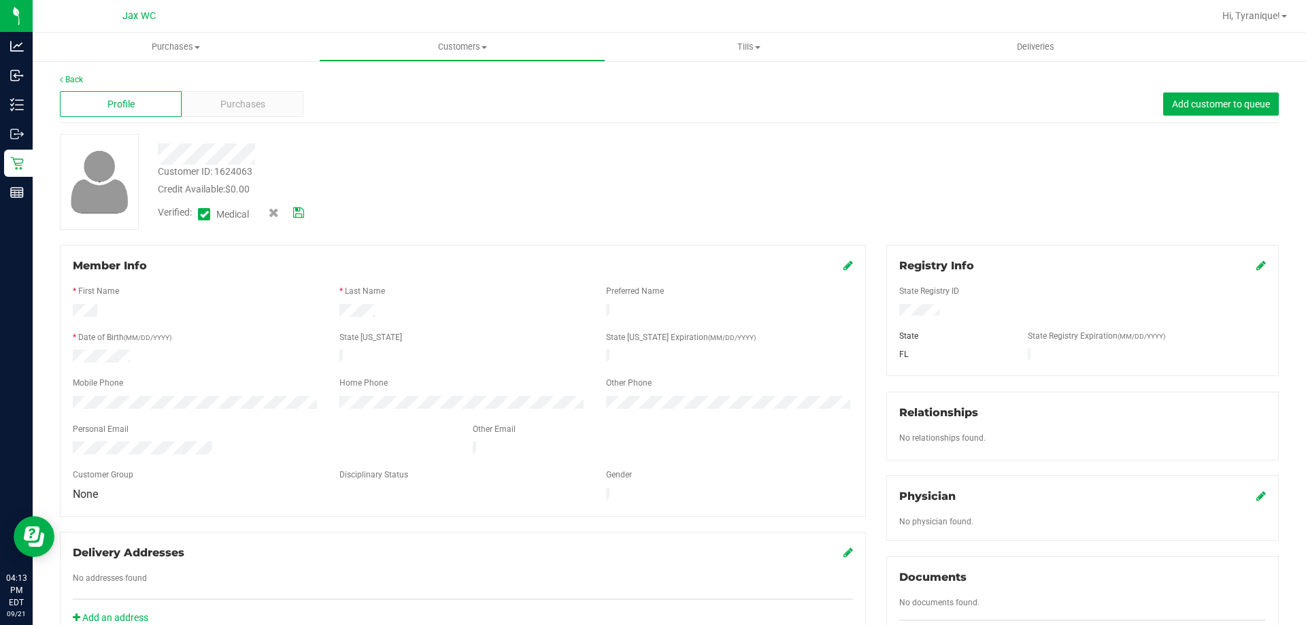
click at [303, 211] on icon at bounding box center [298, 213] width 11 height 10
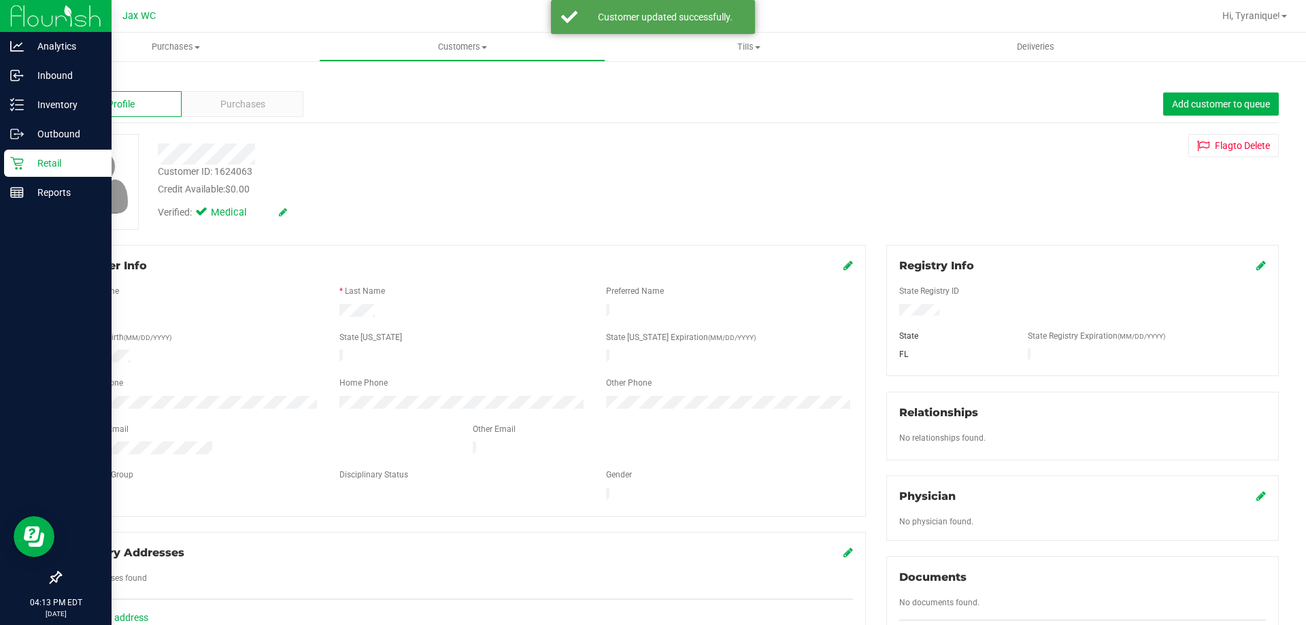
click at [14, 161] on icon at bounding box center [16, 163] width 13 height 13
